Goal: Task Accomplishment & Management: Complete application form

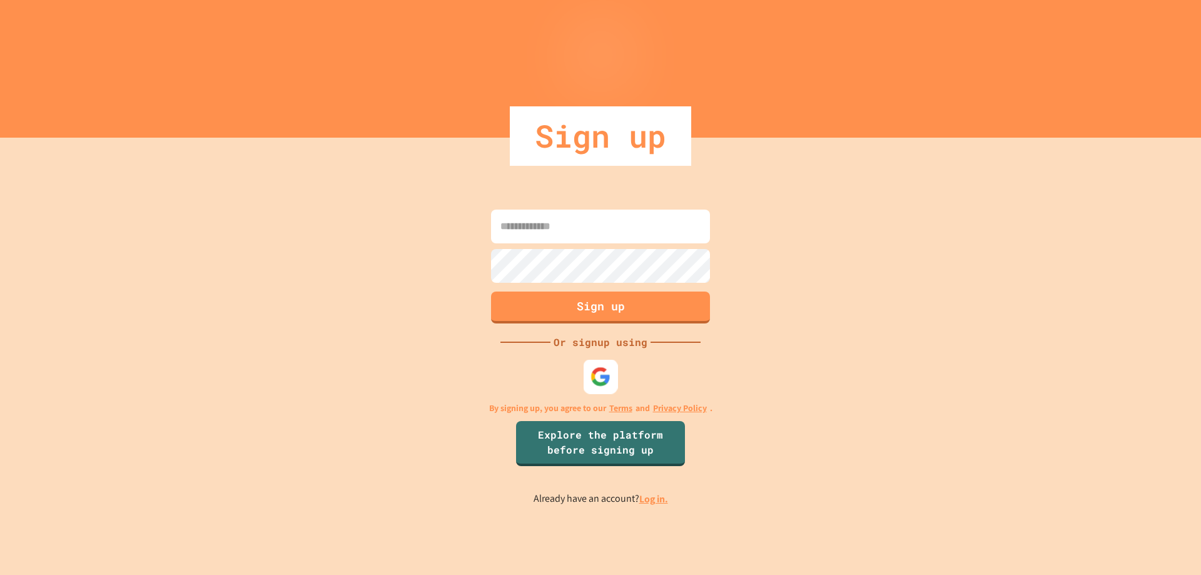
click at [593, 380] on img at bounding box center [601, 376] width 21 height 21
click at [814, 290] on div "Sign up Or signup using By signing up, you agree to our Terms and Privacy Polic…" at bounding box center [600, 356] width 1201 height 437
drag, startPoint x: 511, startPoint y: 74, endPoint x: 302, endPoint y: 140, distance: 218.3
click at [302, 138] on div "Sign up" at bounding box center [600, 69] width 1201 height 138
click at [282, 167] on div "Sign up Or signup using By signing up, you agree to our Terms and Privacy Polic…" at bounding box center [600, 356] width 1201 height 437
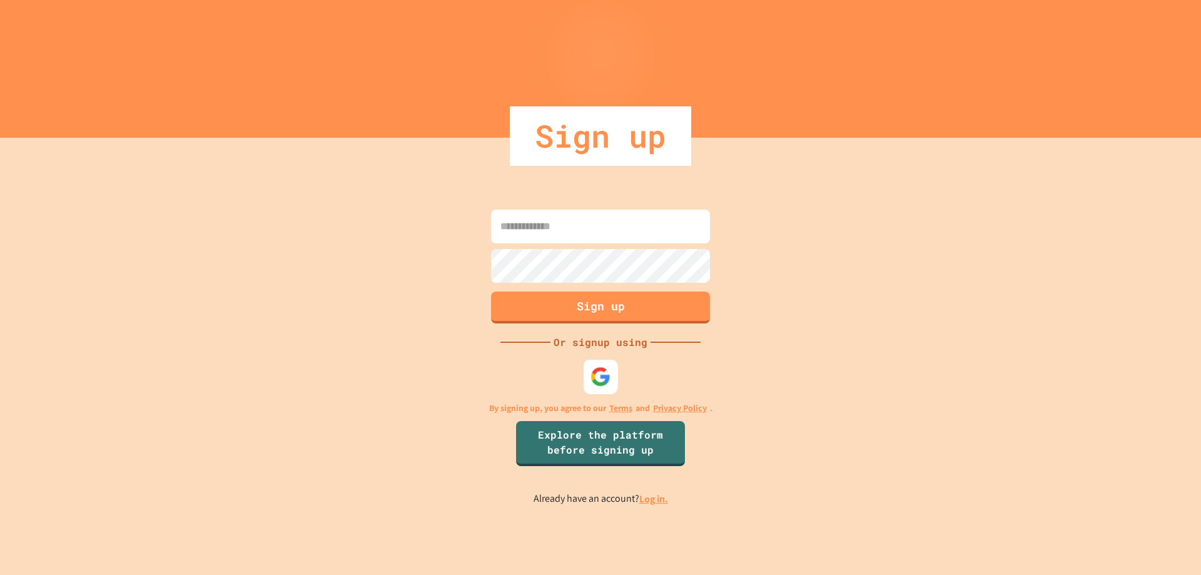
click at [604, 377] on img at bounding box center [601, 376] width 21 height 21
